Goal: Task Accomplishment & Management: Complete application form

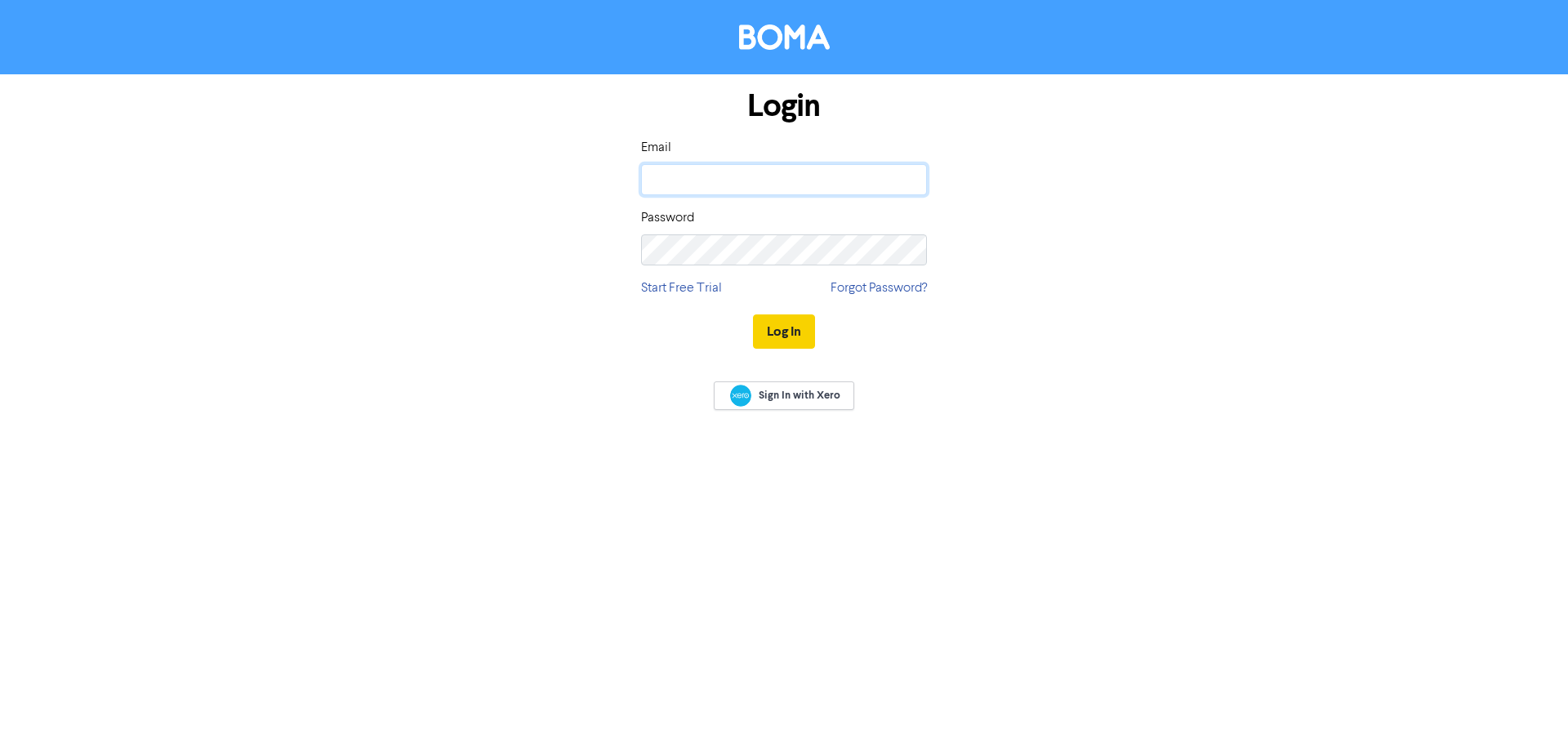
type input "[EMAIL_ADDRESS][DOMAIN_NAME]"
click at [784, 336] on button "Log In" at bounding box center [784, 331] width 62 height 34
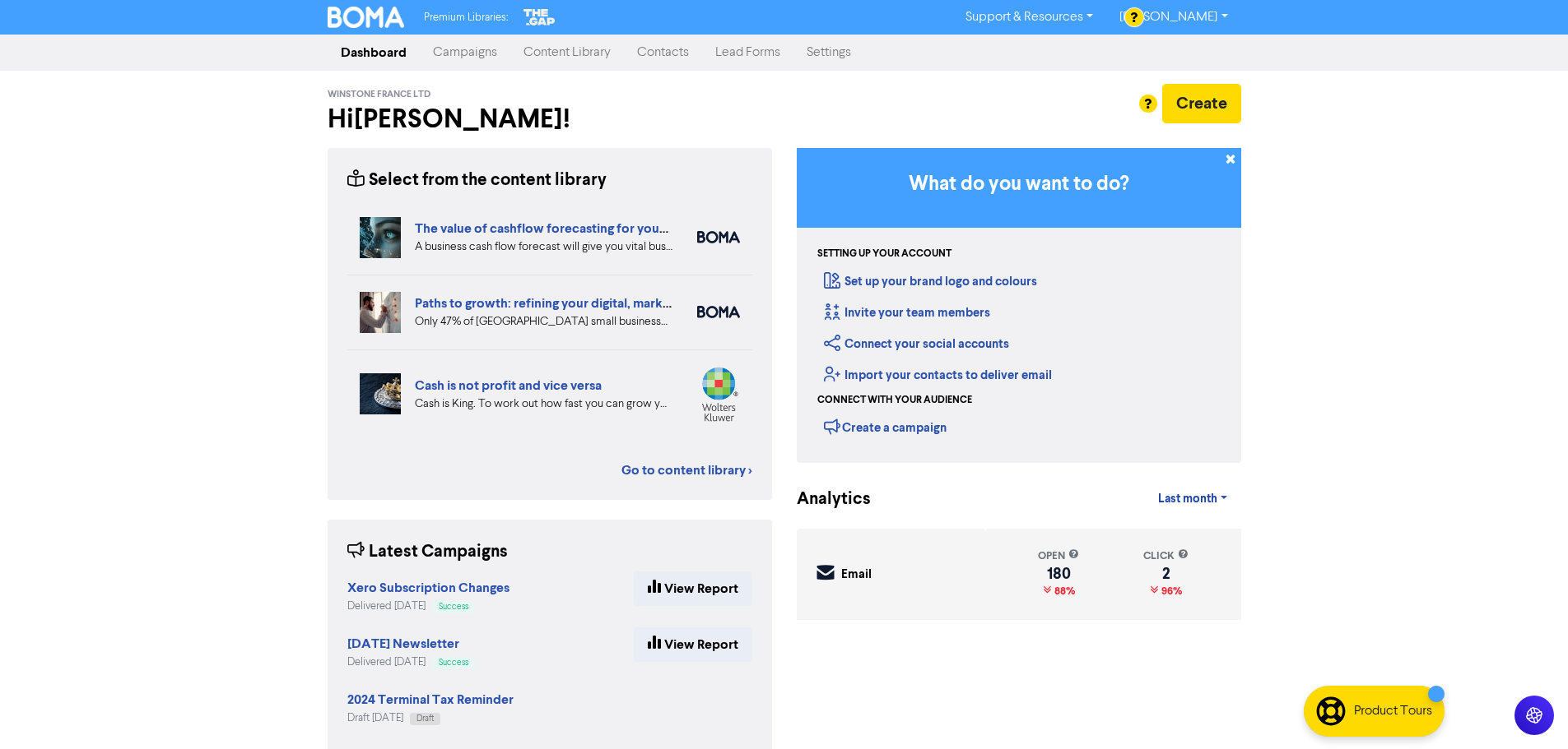
click at [662, 63] on link "Contacts" at bounding box center [663, 52] width 78 height 33
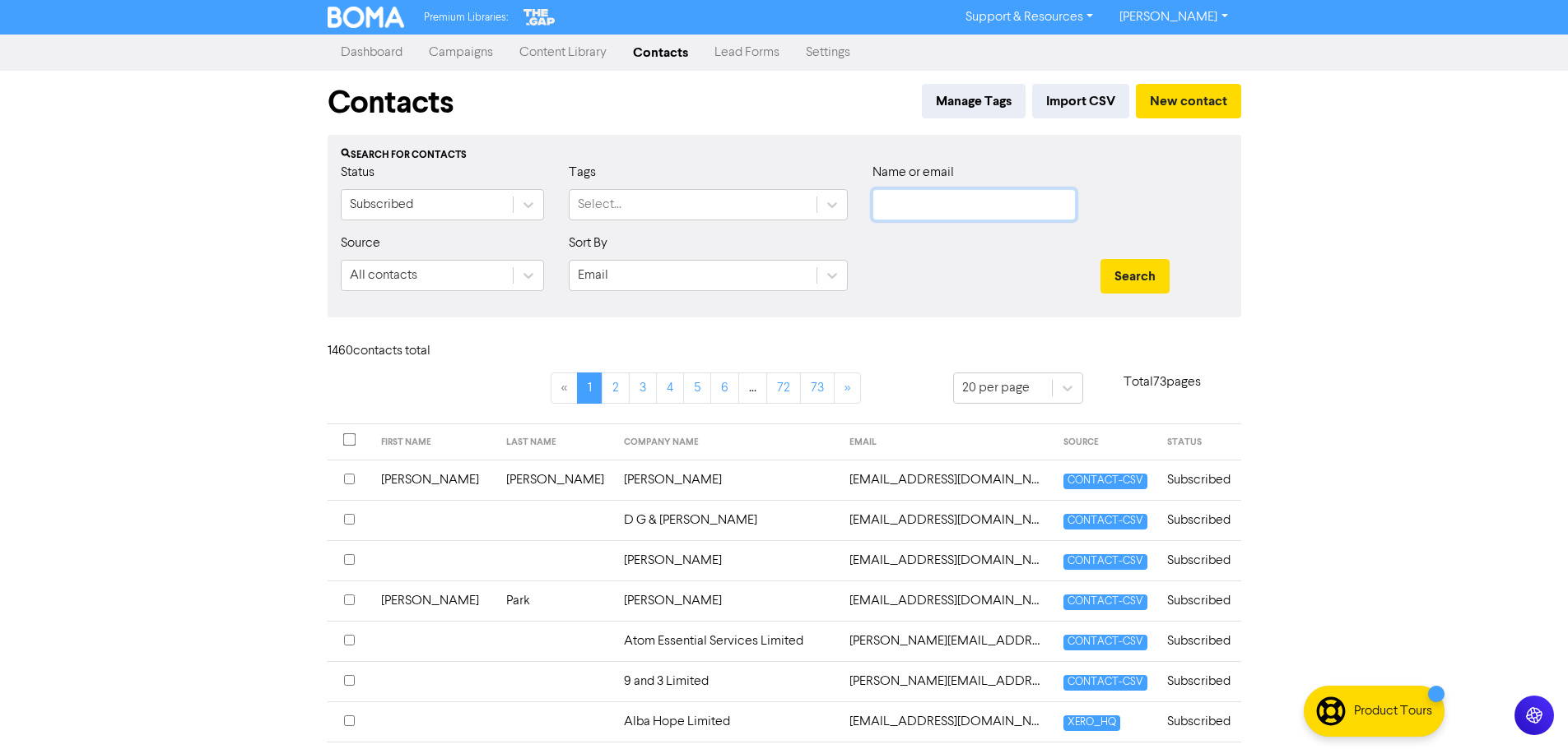
click at [969, 210] on input "text" at bounding box center [974, 204] width 204 height 31
type input "homestead"
click at [1101, 259] on button "Search" at bounding box center [1135, 276] width 69 height 34
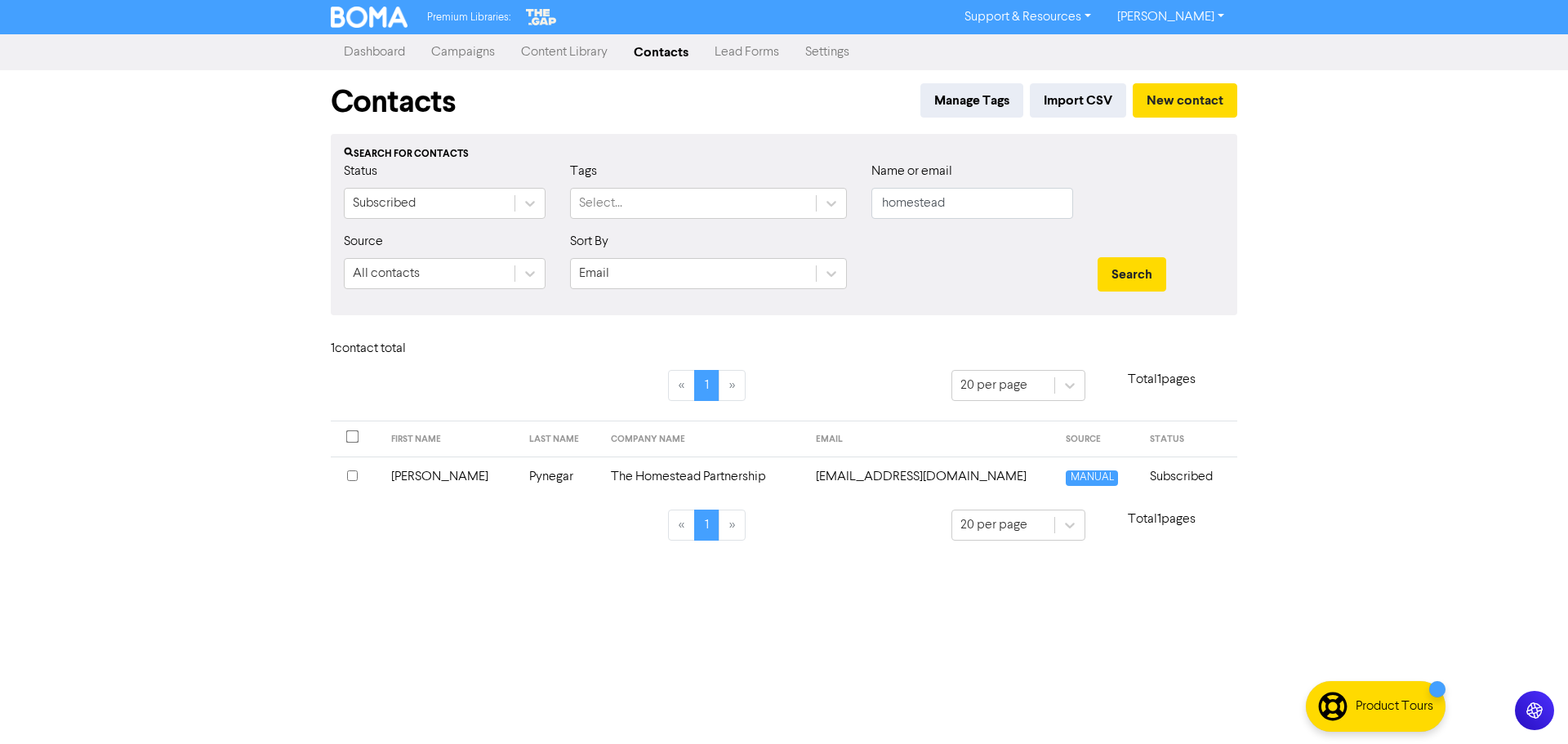
click at [643, 482] on td "The Homestead Partnership" at bounding box center [704, 477] width 205 height 40
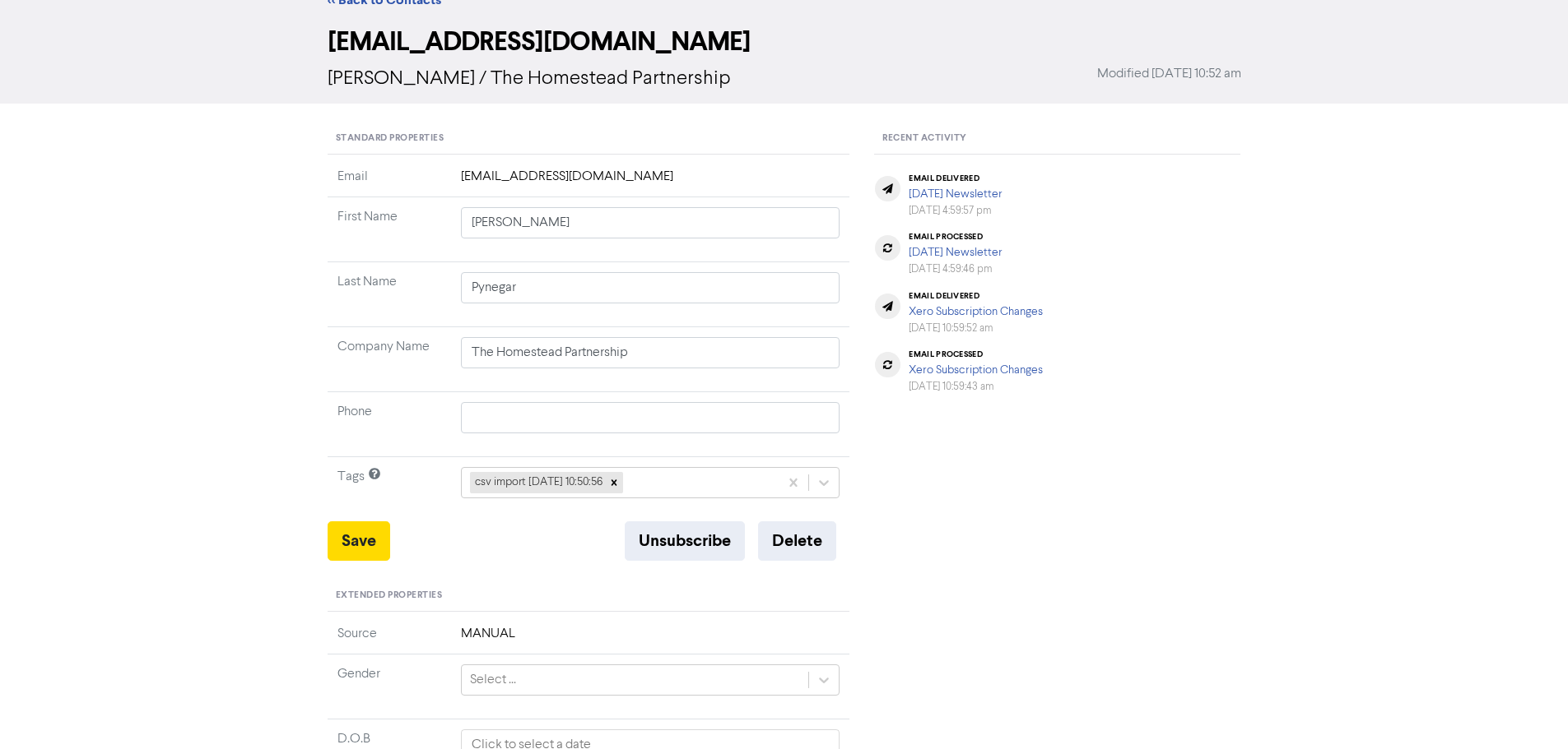
scroll to position [329, 0]
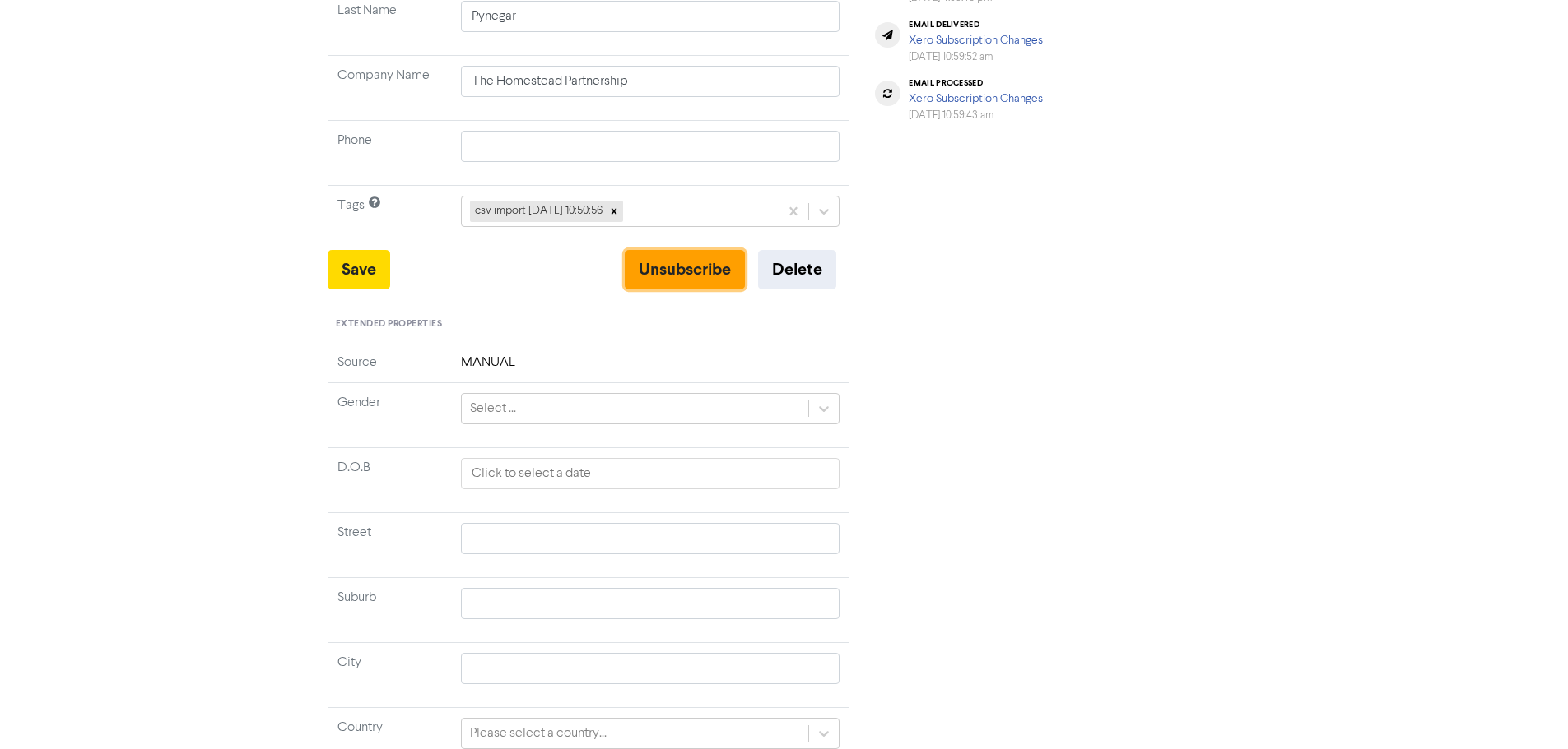
click at [651, 276] on button "Unsubscribe" at bounding box center [685, 270] width 120 height 40
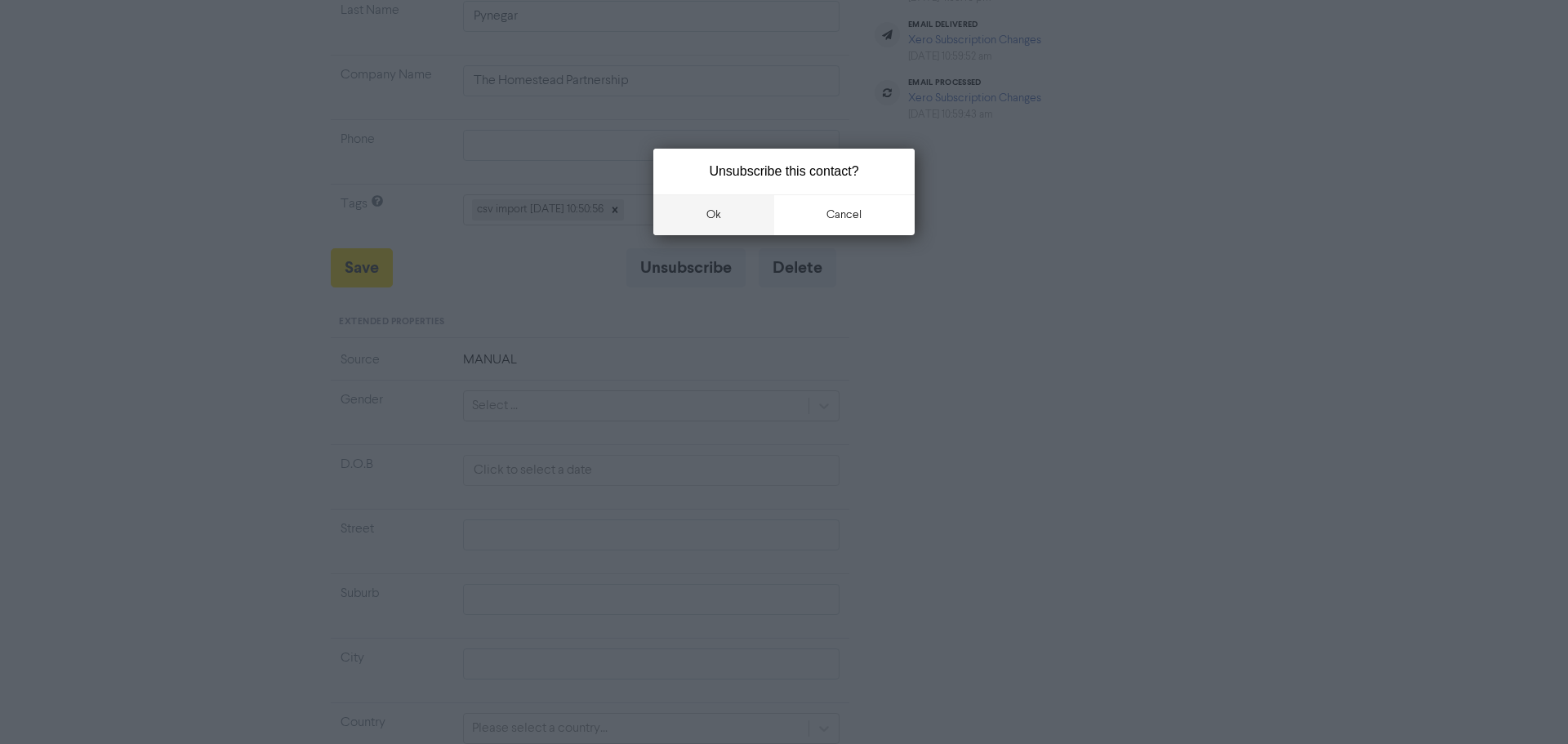
click at [711, 220] on button "ok" at bounding box center [714, 214] width 121 height 41
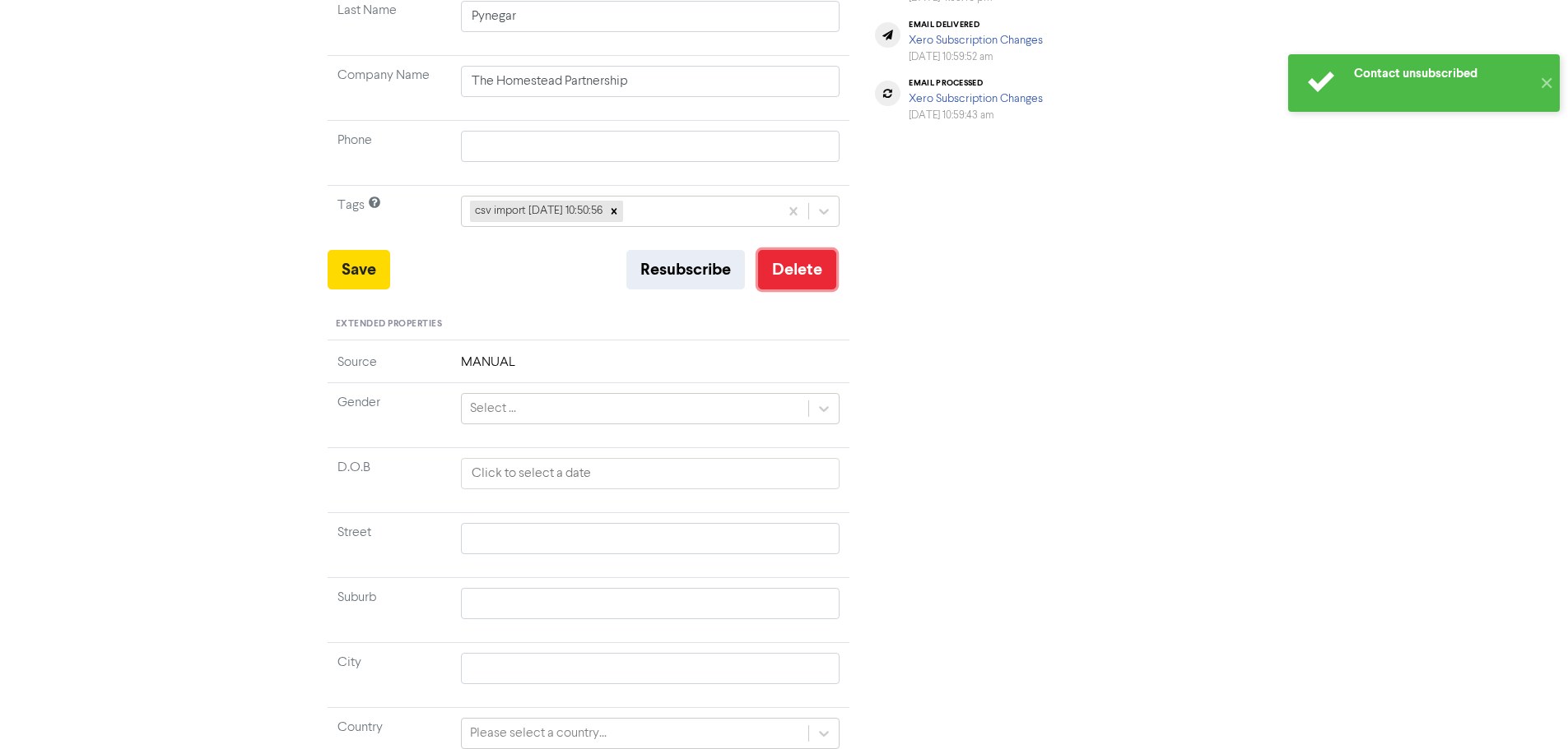
click at [788, 277] on button "Delete" at bounding box center [797, 270] width 78 height 40
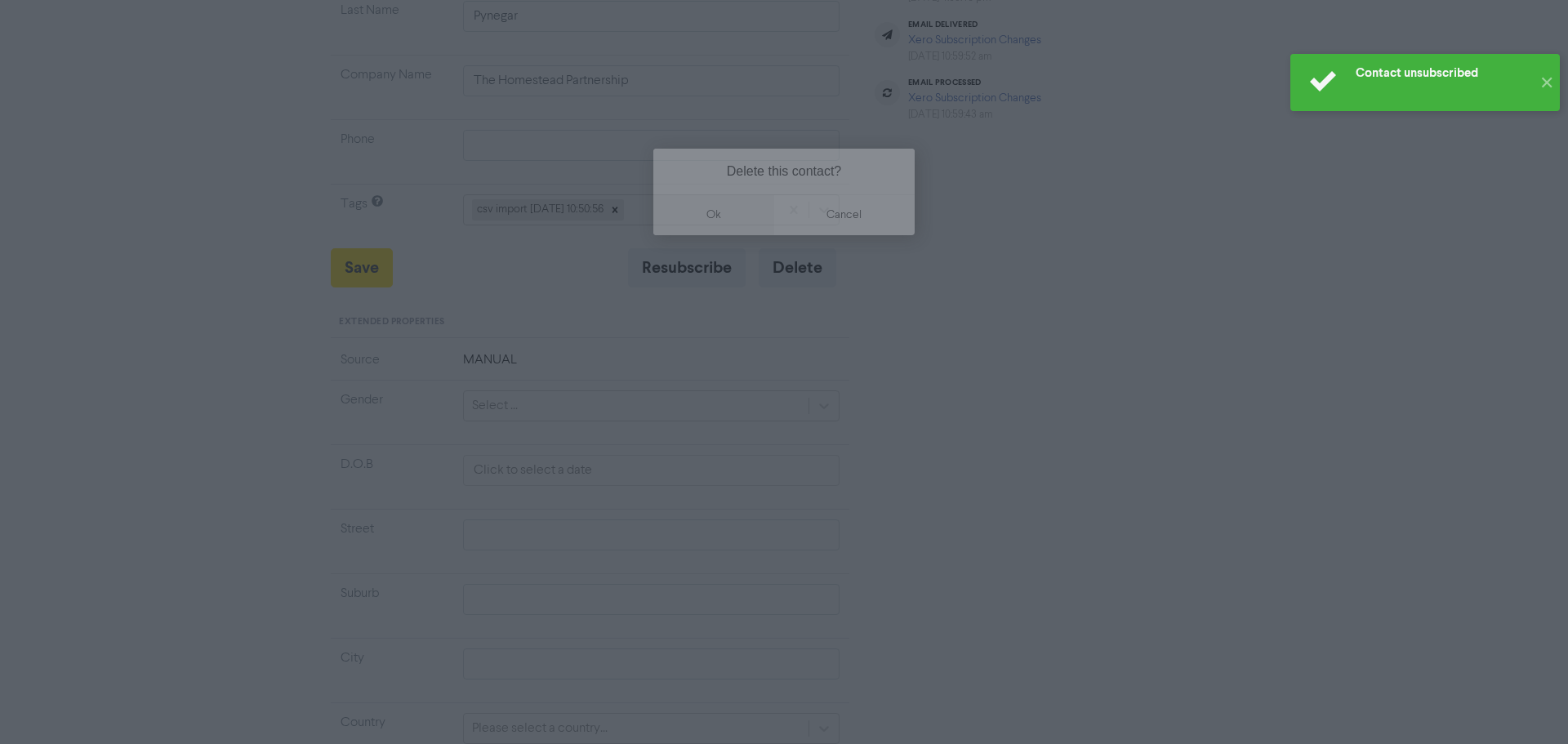
click at [702, 218] on button "ok" at bounding box center [714, 214] width 121 height 41
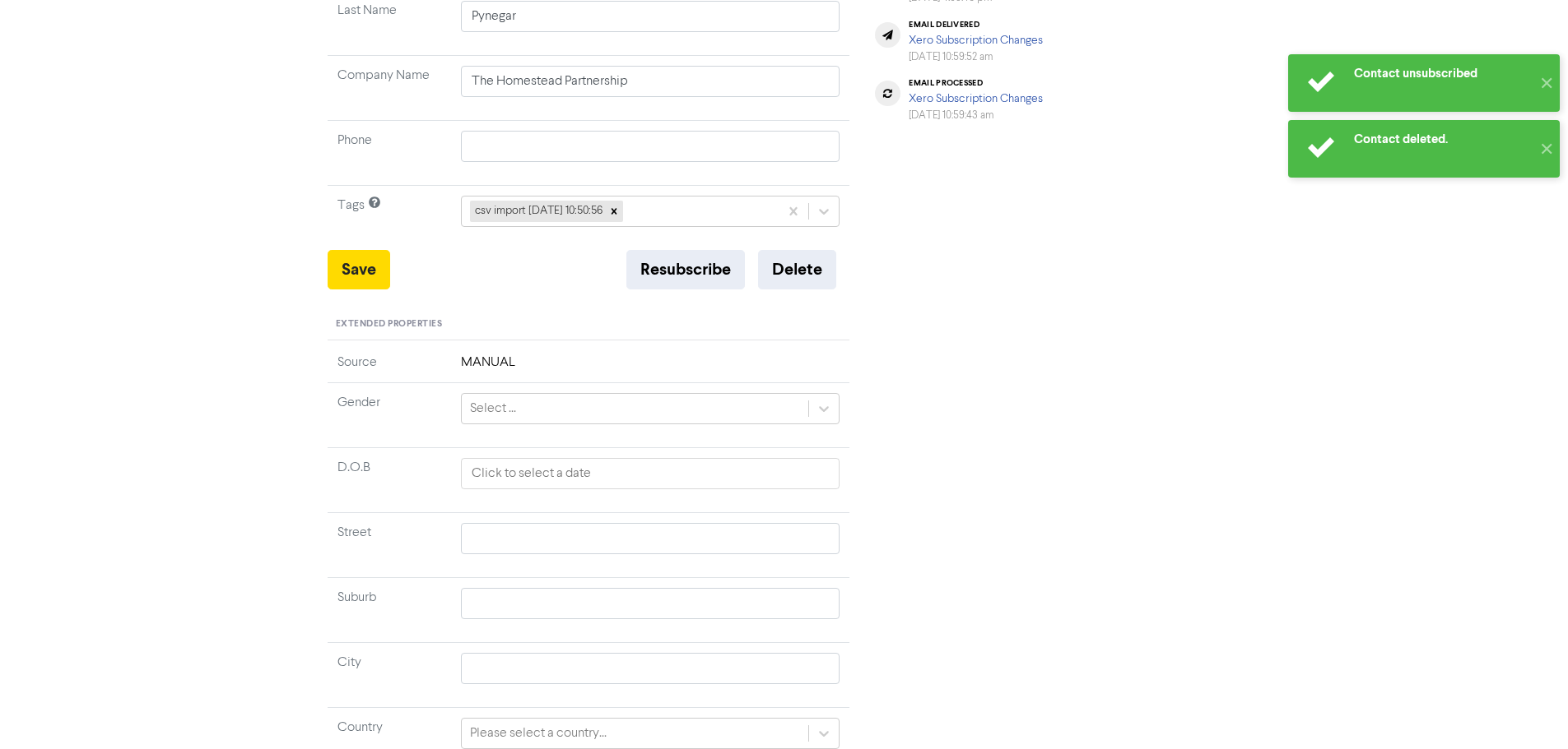
scroll to position [0, 0]
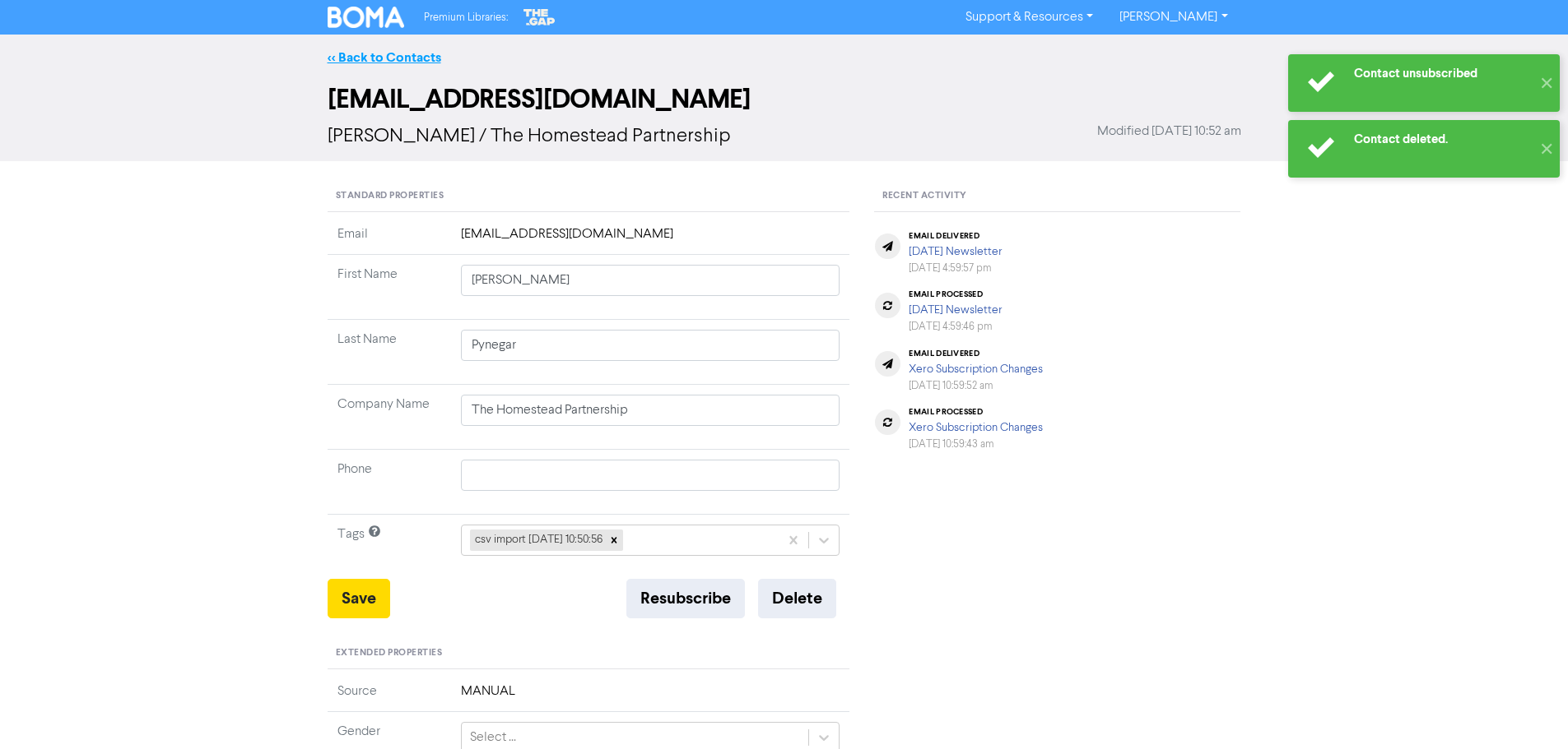
click at [388, 53] on link "<< Back to Contacts" at bounding box center [384, 57] width 113 height 17
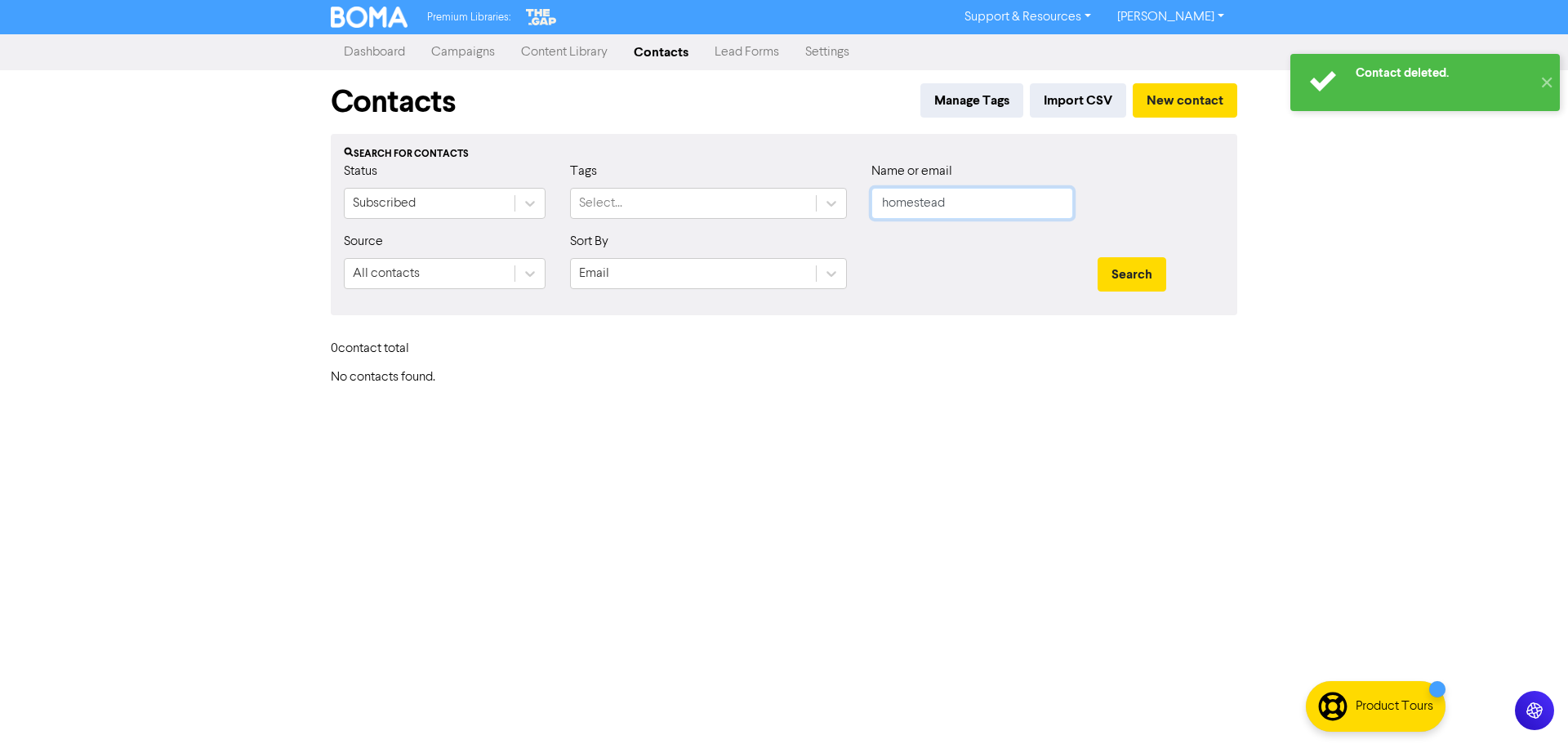
click at [915, 200] on input "homestead" at bounding box center [972, 203] width 202 height 31
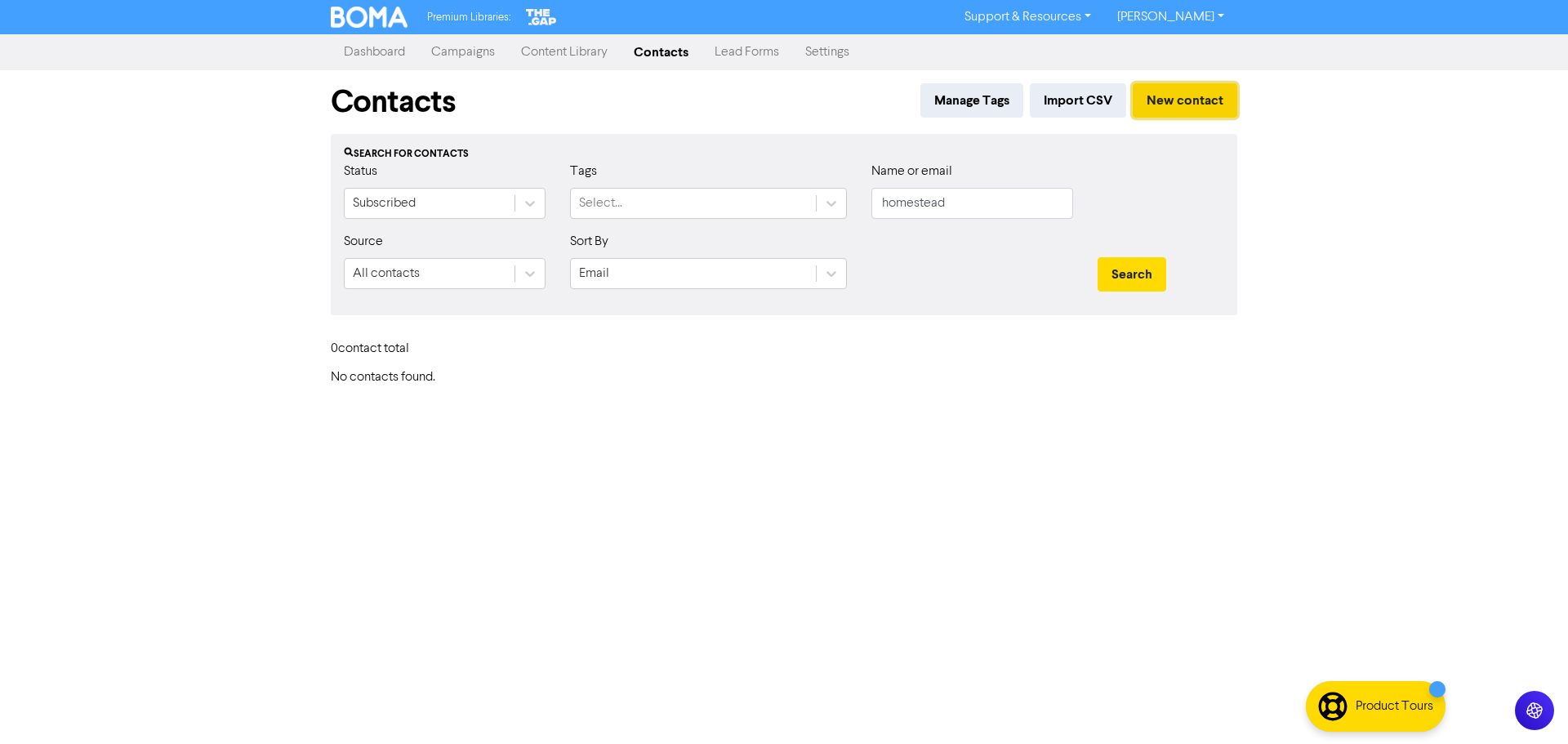
click at [1181, 108] on button "New contact" at bounding box center [1184, 100] width 104 height 34
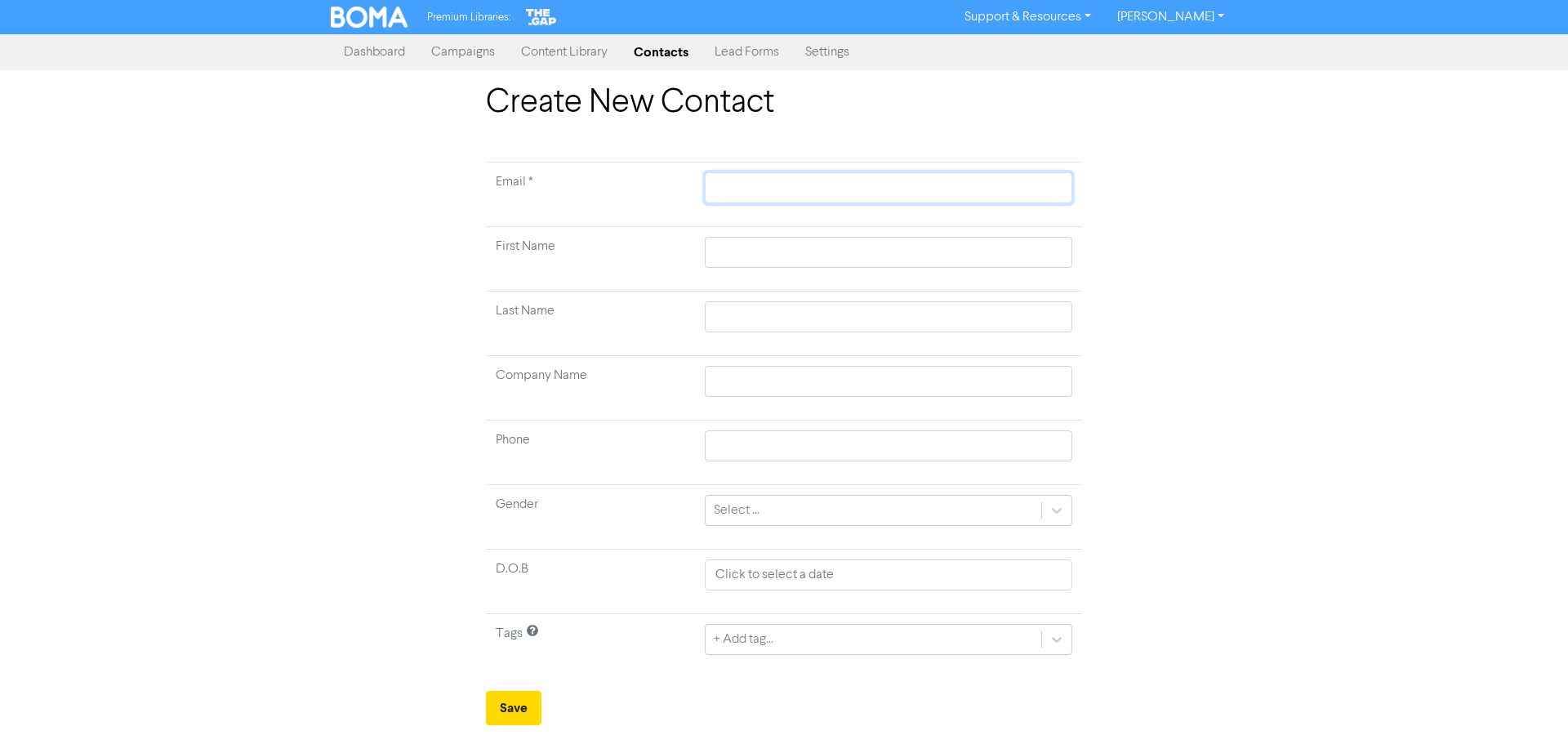
click at [713, 182] on input "text" at bounding box center [888, 187] width 368 height 31
paste input "[EMAIL_ADDRESS][DOMAIN_NAME]"
type input "[EMAIL_ADDRESS][DOMAIN_NAME]"
drag, startPoint x: 753, startPoint y: 242, endPoint x: 773, endPoint y: 241, distance: 20.0
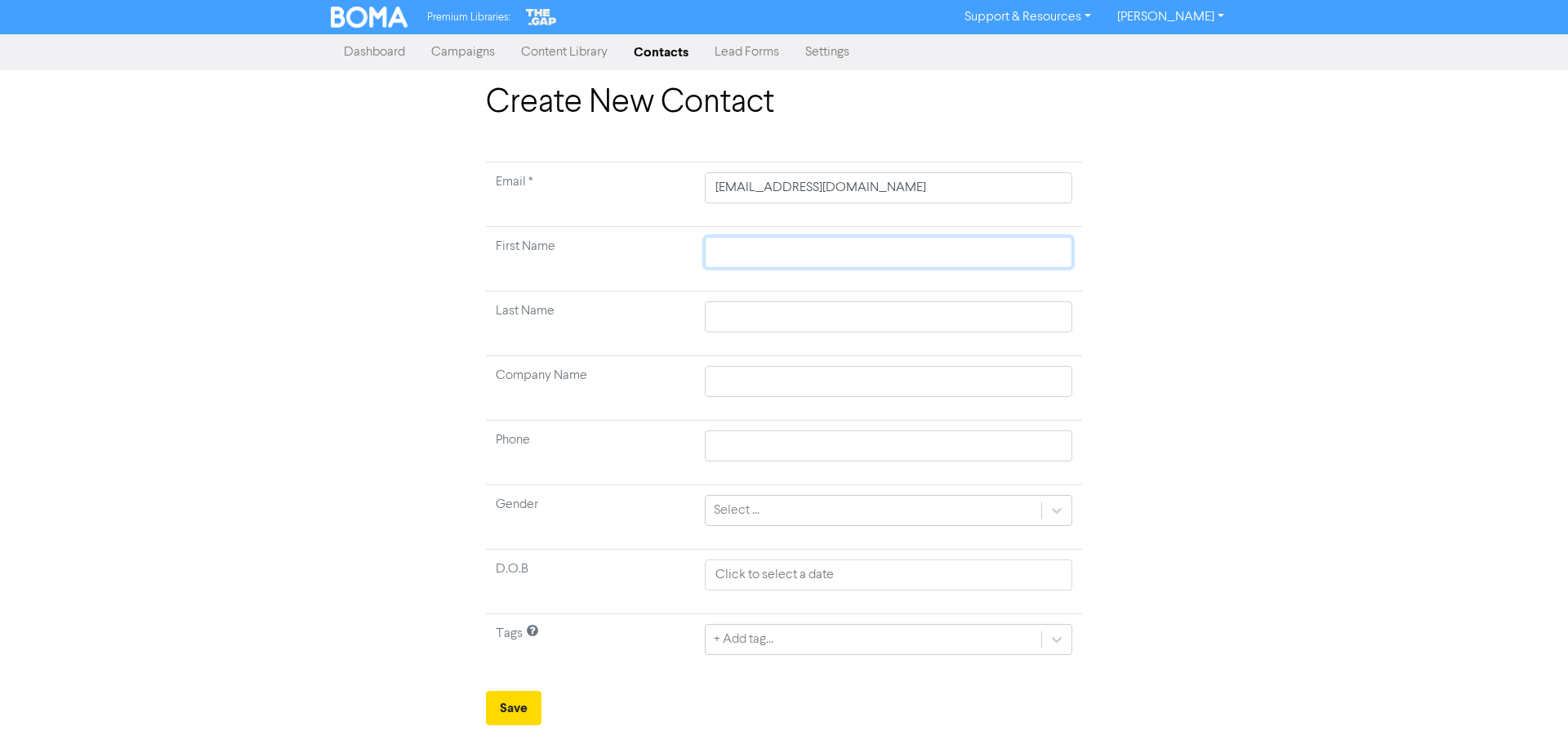
click at [754, 242] on input "text" at bounding box center [888, 252] width 368 height 31
type input "M"
type input "Ma"
type input "Mat"
type input "[PERSON_NAME]"
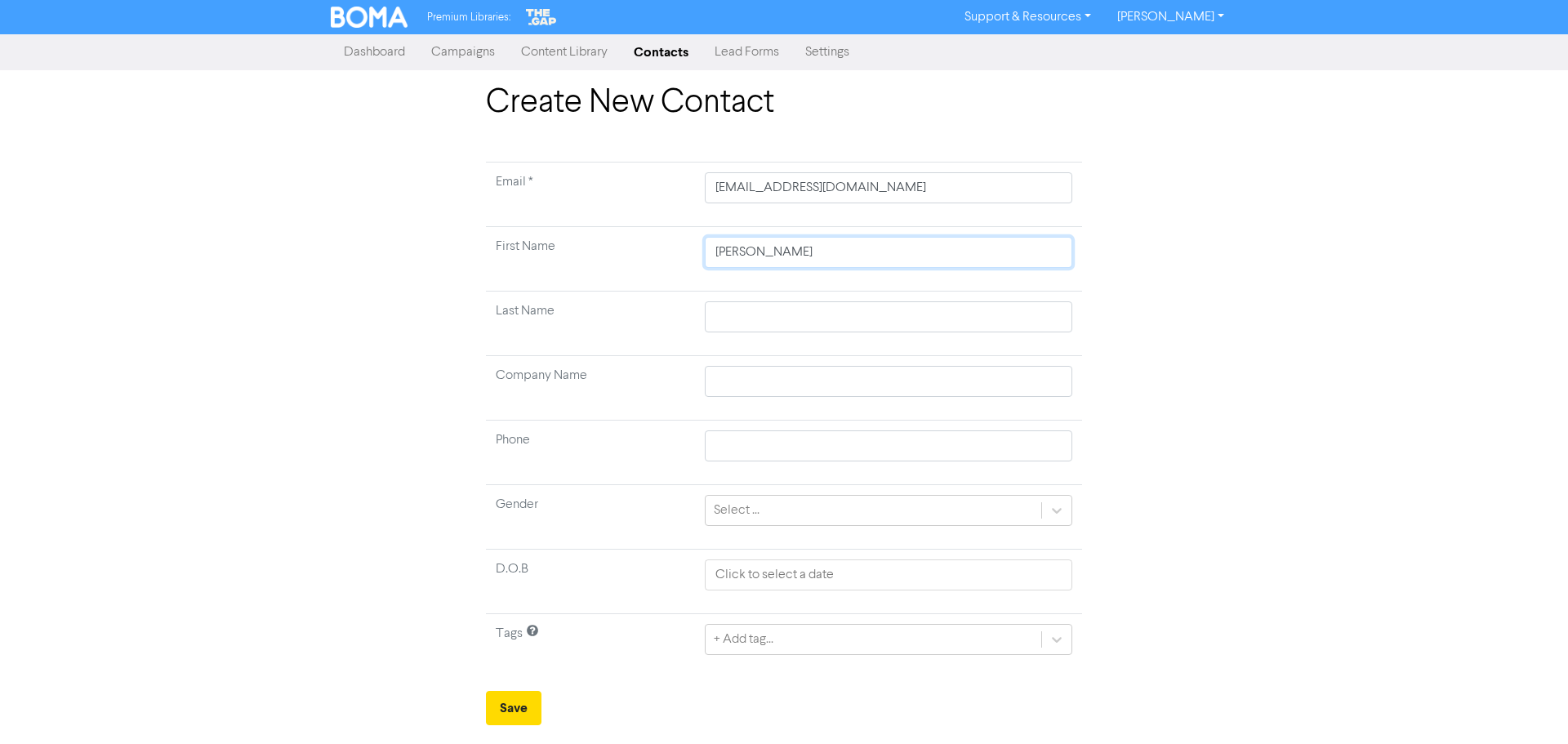
type input "Matth"
type input "Matthe"
type input "[PERSON_NAME]"
click at [773, 316] on input "text" at bounding box center [888, 316] width 368 height 31
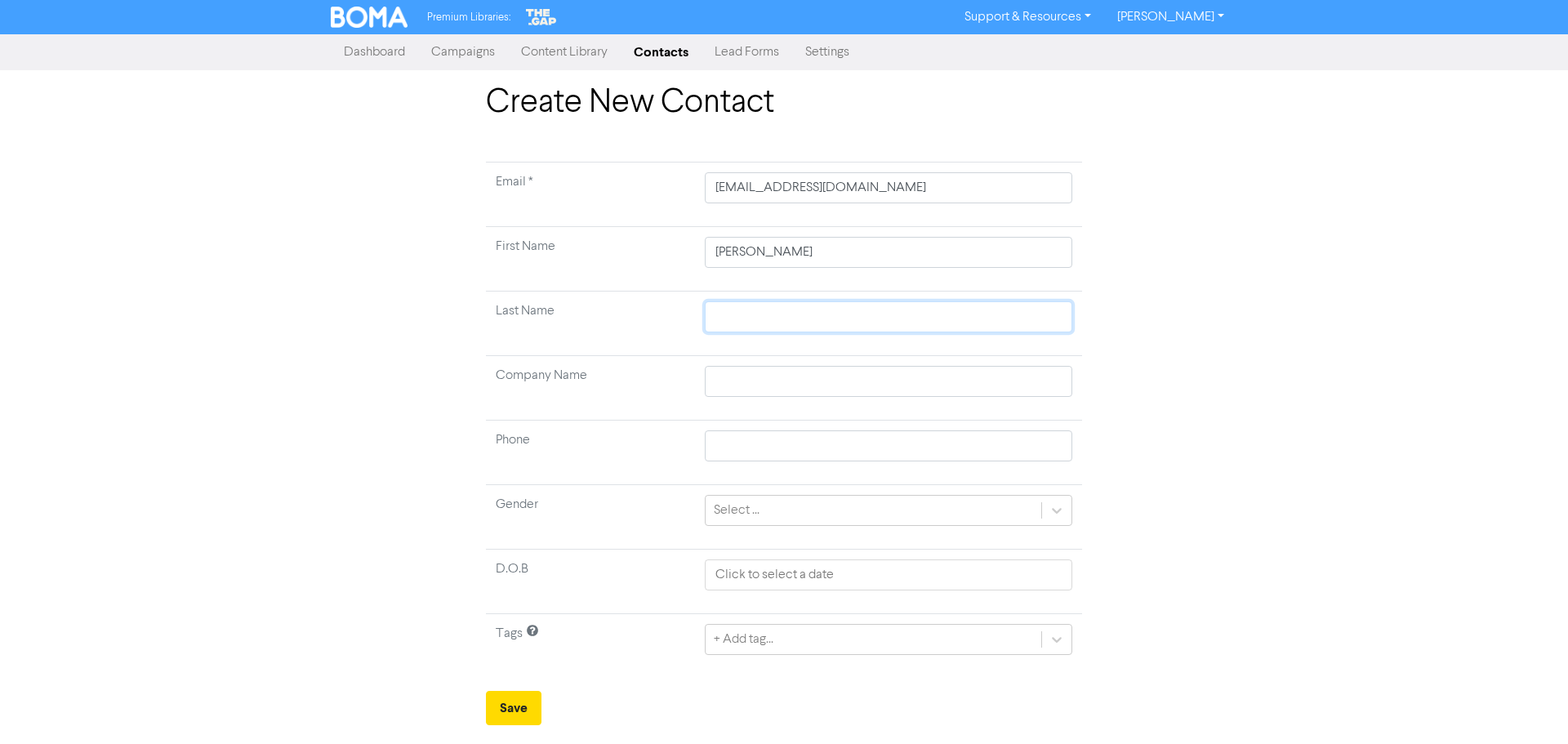
type input "P"
type input "Py"
type input "Pyn"
type input "[PERSON_NAME]"
type input "Pyneg"
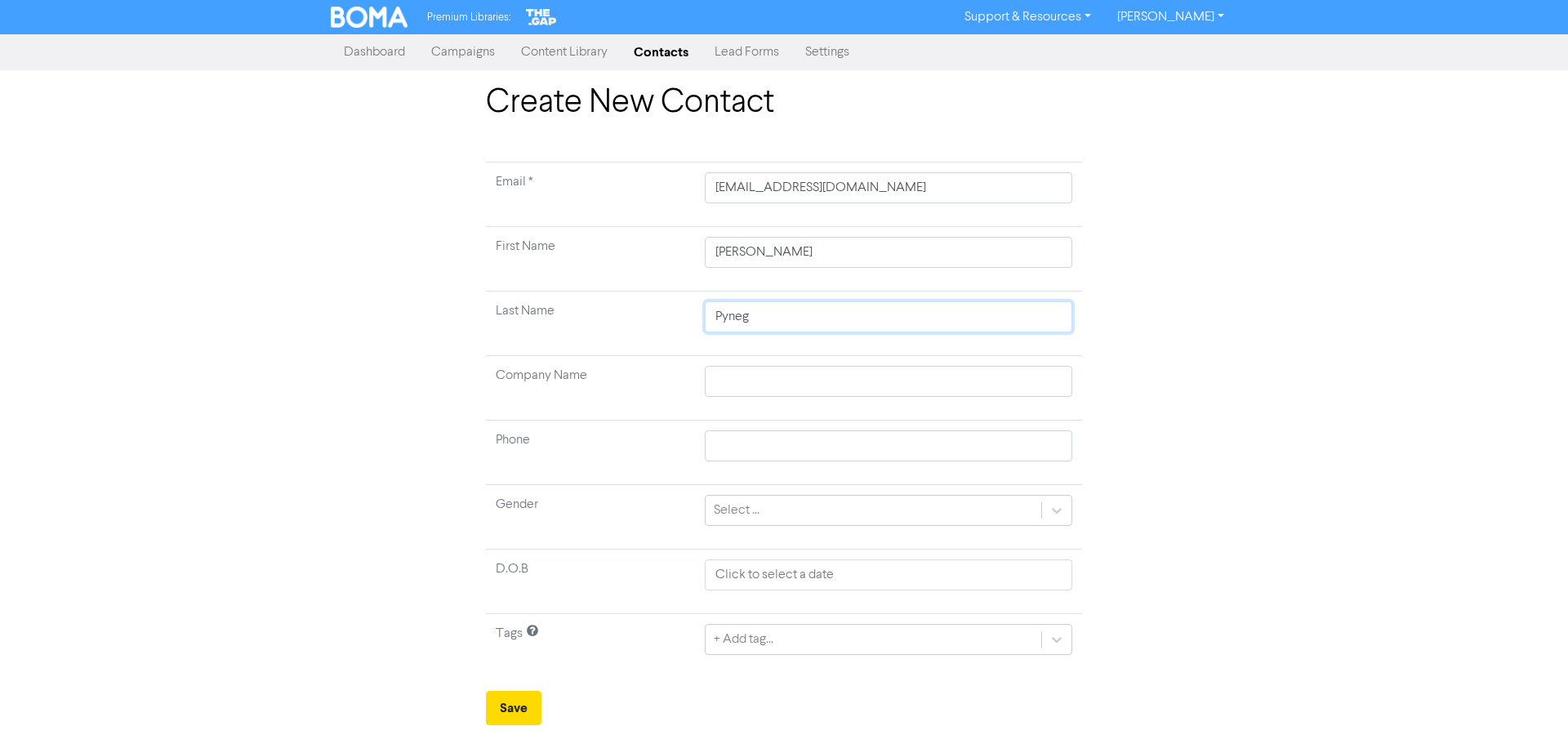
type input "Pynega"
type input "Pynegar"
click at [773, 375] on input "text" at bounding box center [888, 381] width 368 height 31
paste input "The Homestead Partnership"
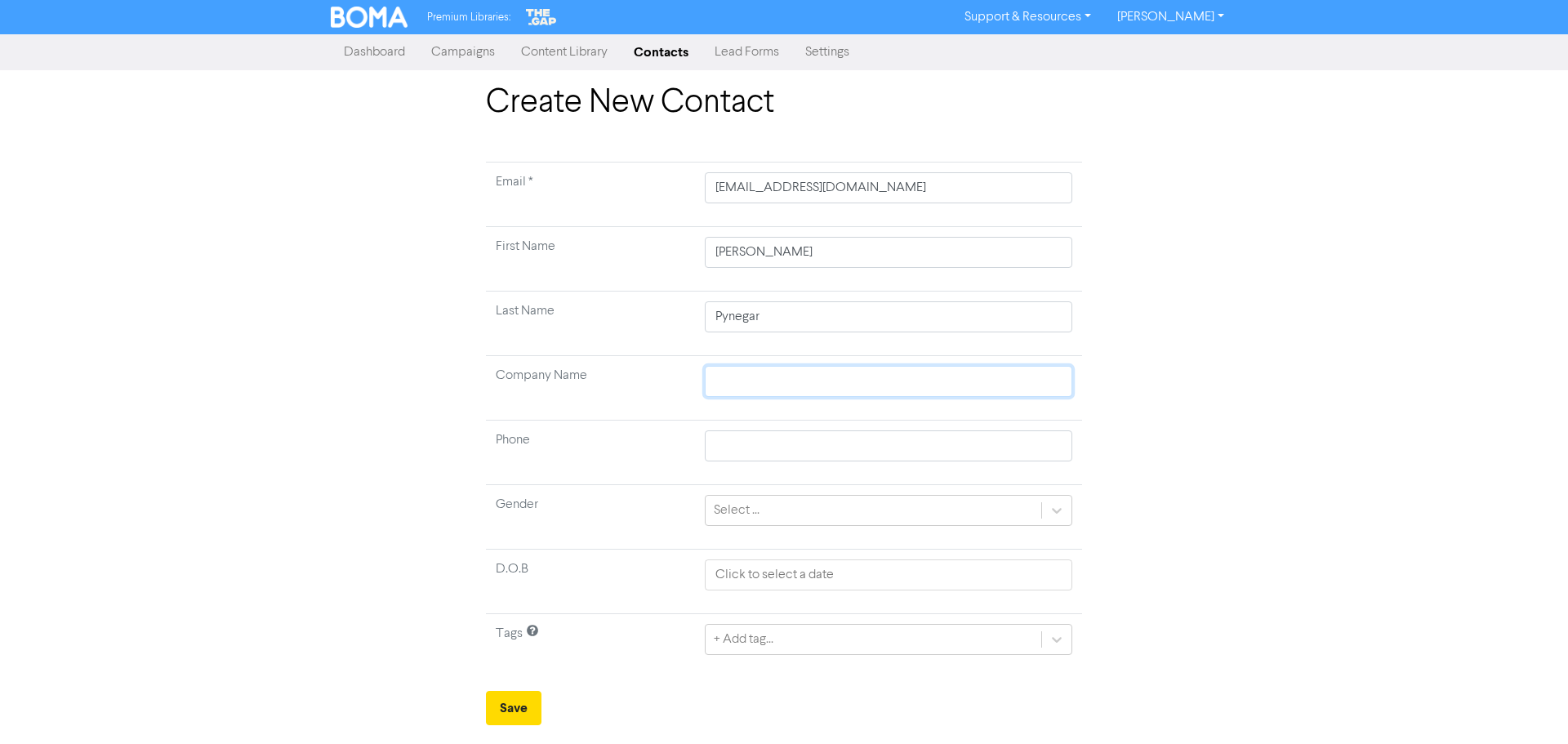
type input "The Homestead Partnership"
click at [1231, 337] on div "Create New Contact Email * [EMAIL_ADDRESS][DOMAIN_NAME] First Name [PERSON_NAME…" at bounding box center [784, 404] width 931 height 642
drag, startPoint x: 524, startPoint y: 704, endPoint x: 629, endPoint y: 685, distance: 106.7
click at [524, 705] on button "Save" at bounding box center [513, 708] width 55 height 34
